Goal: Task Accomplishment & Management: Manage account settings

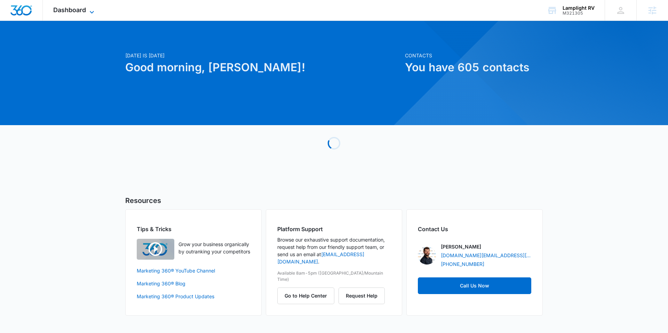
click at [77, 10] on span "Dashboard" at bounding box center [69, 9] width 33 height 7
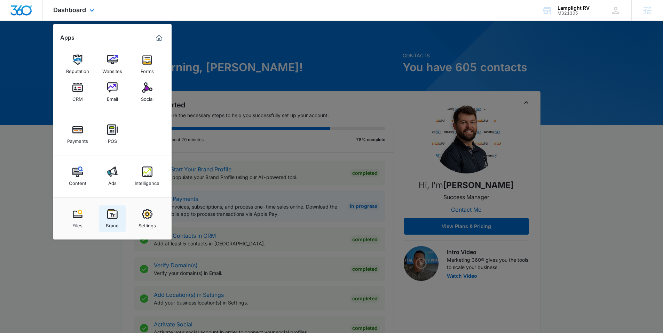
click at [114, 224] on div "Brand" at bounding box center [112, 224] width 13 height 9
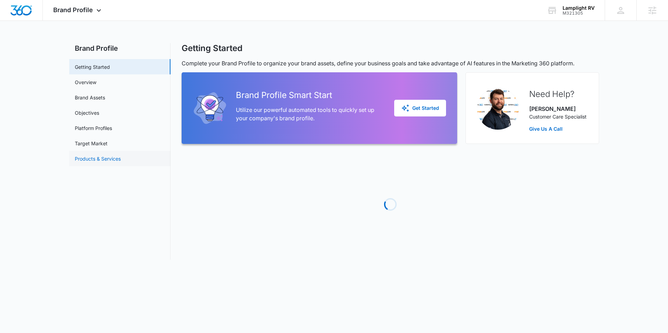
click at [100, 160] on link "Products & Services" at bounding box center [98, 158] width 46 height 7
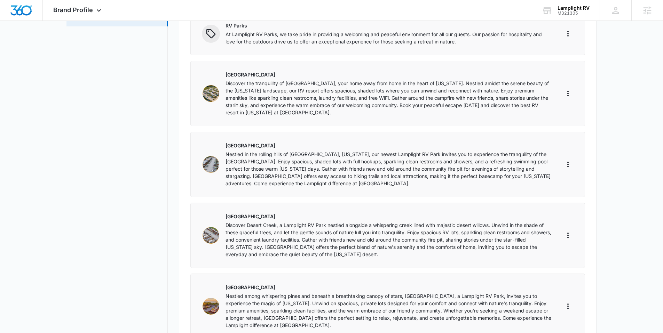
scroll to position [140, 0]
click at [268, 164] on p "Nestled in the rolling hills of [GEOGRAPHIC_DATA], [US_STATE], our newest Lampl…" at bounding box center [388, 168] width 326 height 37
click at [255, 102] on p "Discover the tranquility of [GEOGRAPHIC_DATA], your home away from home in the …" at bounding box center [388, 97] width 326 height 37
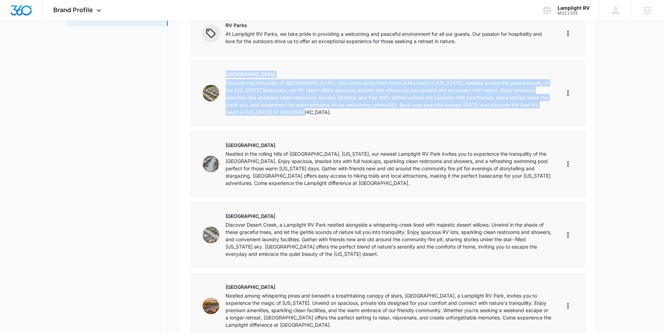
drag, startPoint x: 284, startPoint y: 110, endPoint x: 222, endPoint y: 75, distance: 71.2
click at [222, 75] on div "[GEOGRAPHIC_DATA] Discover the tranquility of [GEOGRAPHIC_DATA], your home away…" at bounding box center [376, 93] width 349 height 45
copy div "[GEOGRAPHIC_DATA] Discover the tranquility of [GEOGRAPHIC_DATA], your home away…"
